Goal: Find contact information: Find contact information

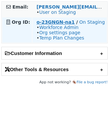
click at [49, 23] on strong "o-23GNGN-na1" at bounding box center [55, 21] width 38 height 5
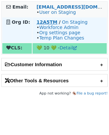
click at [43, 21] on strong "12A5TM" at bounding box center [46, 21] width 21 height 5
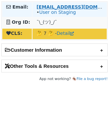
click at [44, 7] on strong "[EMAIL_ADDRESS][DOMAIN_NAME]" at bounding box center [81, 6] width 90 height 5
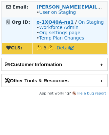
click at [45, 22] on strong "o-1XQ40A-na1" at bounding box center [54, 21] width 37 height 5
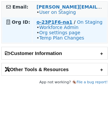
click at [46, 22] on strong "o-23P1F6-na1" at bounding box center [54, 21] width 36 height 5
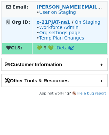
click at [43, 21] on strong "o-21PJAT-na1" at bounding box center [53, 21] width 34 height 5
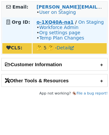
click at [39, 22] on strong "o-1XQ40A-na1" at bounding box center [54, 21] width 37 height 5
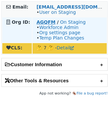
click at [46, 22] on strong "AGQFM" at bounding box center [45, 21] width 19 height 5
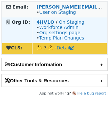
click at [41, 22] on strong "4HV1Q" at bounding box center [45, 21] width 18 height 5
